Goal: Task Accomplishment & Management: Use online tool/utility

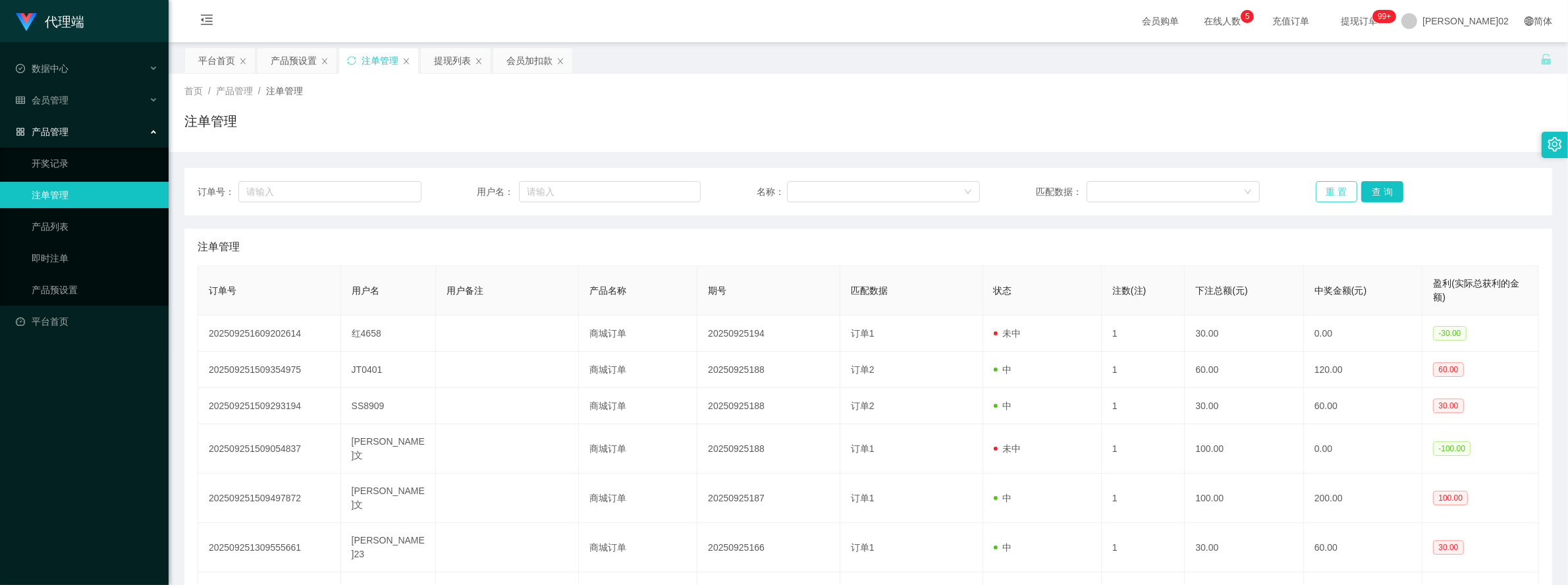
click at [1335, 190] on button "重 置" at bounding box center [1337, 191] width 42 height 21
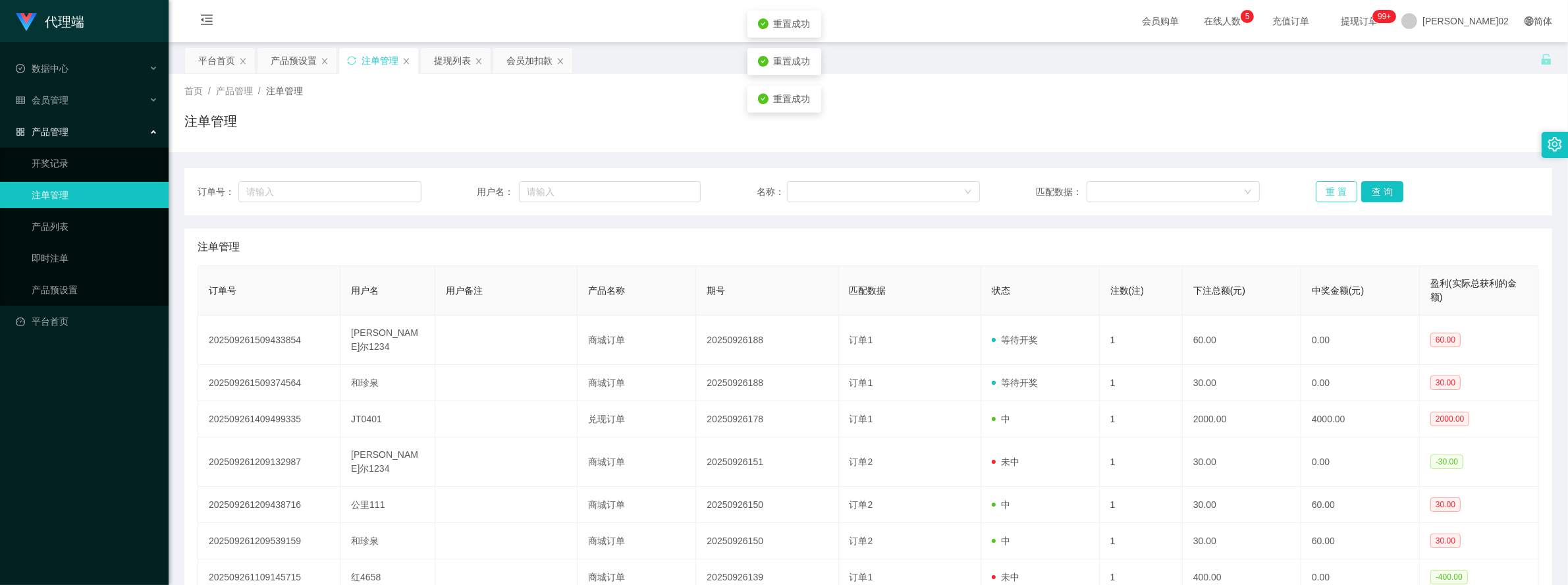
click at [1335, 190] on button "重 置" at bounding box center [1337, 191] width 42 height 21
click at [1275, 153] on div "订单号： 用户名： 名称： 匹配数据： 重 置 查 询 注单管理 订单号 用户名 用户备注 产品名称 期号 匹配数据 状态 注数(注) 下注总额(元) 中奖金…" at bounding box center [868, 449] width 1368 height 594
click at [1325, 192] on button "重 置" at bounding box center [1337, 191] width 42 height 21
click at [1307, 163] on div "订单号： 用户名： 名称： 匹配数据： 重 置 查 询 注单管理 订单号 用户名 用户备注 产品名称 期号 匹配数据 状态 注数(注) 下注总额(元) 中奖金…" at bounding box center [868, 449] width 1368 height 594
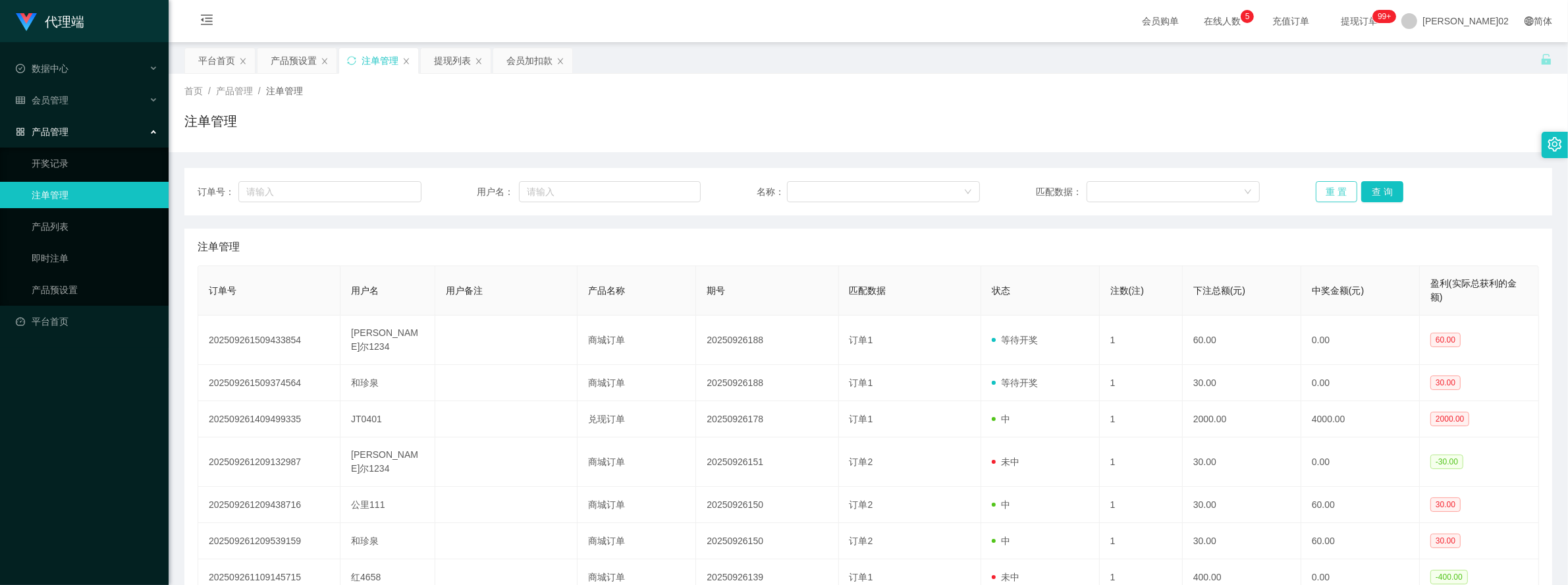
click at [1322, 188] on button "重 置" at bounding box center [1337, 191] width 42 height 21
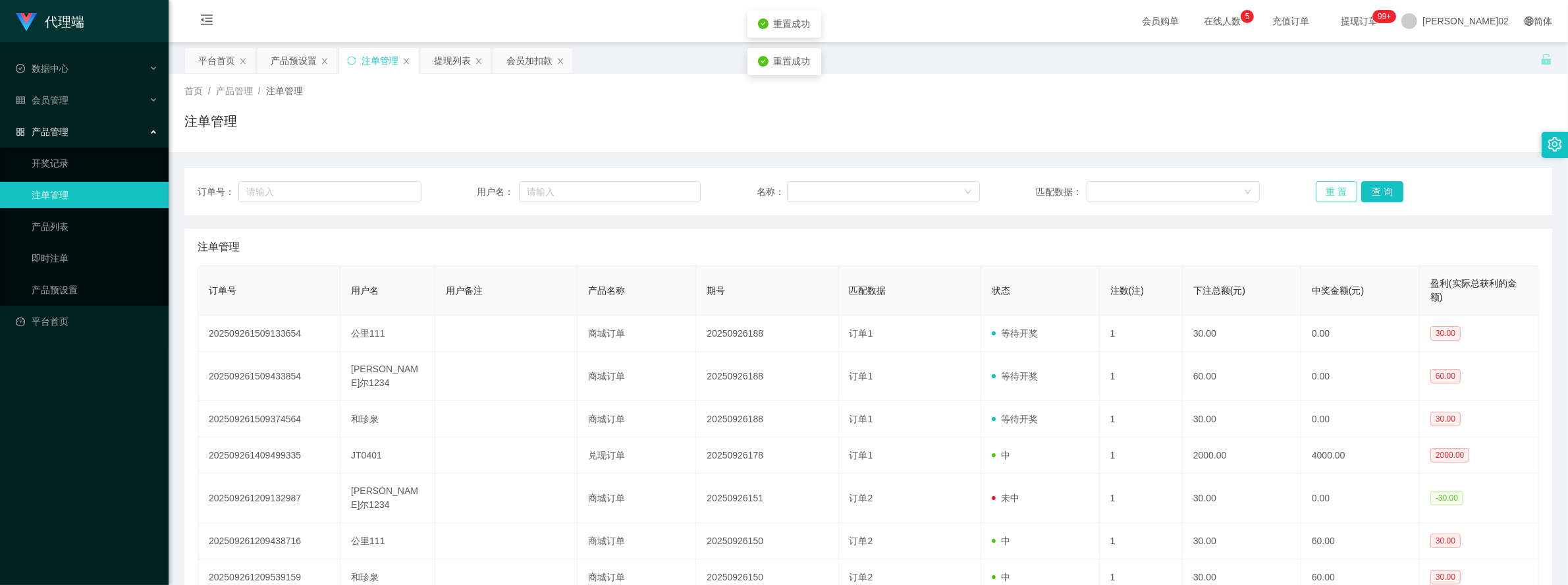
click at [1322, 188] on button "重 置" at bounding box center [1337, 191] width 42 height 21
